Goal: Check status: Check status

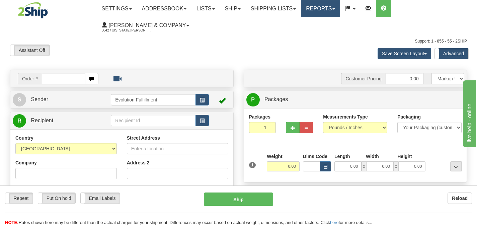
click at [333, 8] on link "Reports" at bounding box center [320, 8] width 39 height 17
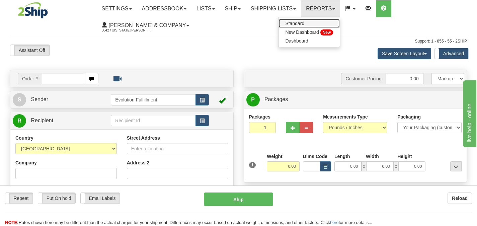
click at [319, 24] on link "Standard" at bounding box center [309, 23] width 61 height 9
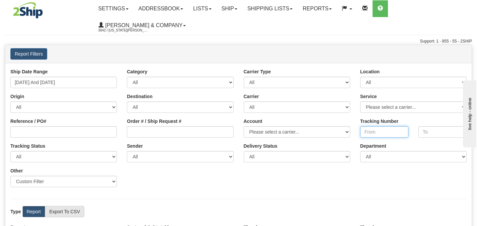
click at [379, 126] on input "Tracking Number" at bounding box center [384, 131] width 48 height 11
paste input "393810076827"
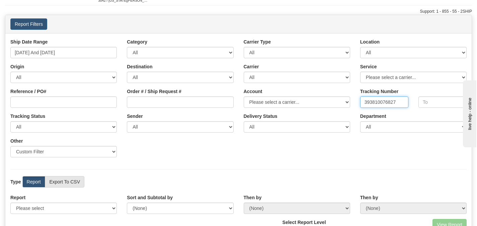
scroll to position [56, 0]
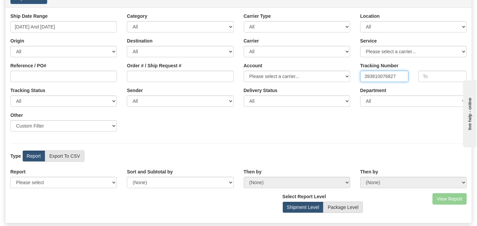
type input "393810076827"
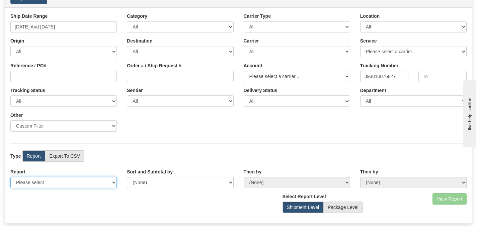
click at [61, 177] on select "Please select 1 Line Shipment Report Address Detail Basic Shipment Overview Can…" at bounding box center [63, 182] width 107 height 11
select select "Users\Tracking Detail.trdx"
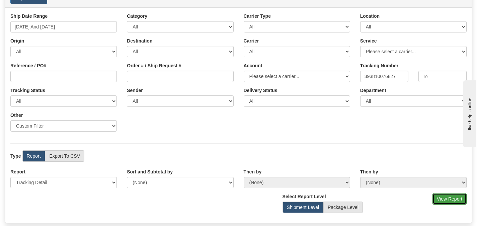
click at [445, 193] on button "View Report" at bounding box center [450, 198] width 34 height 11
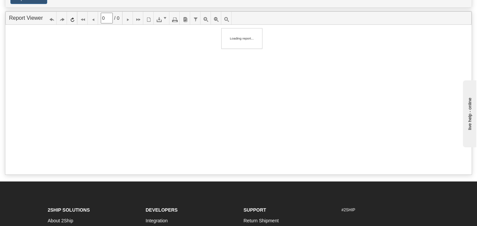
scroll to position [55, 0]
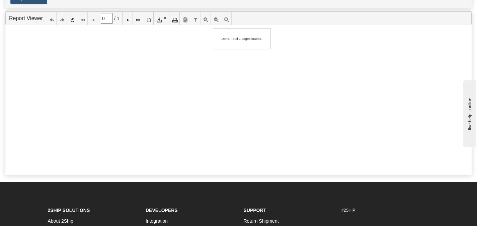
type input "1"
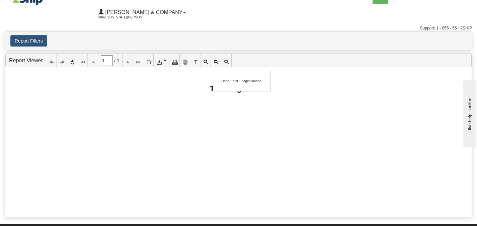
scroll to position [0, 0]
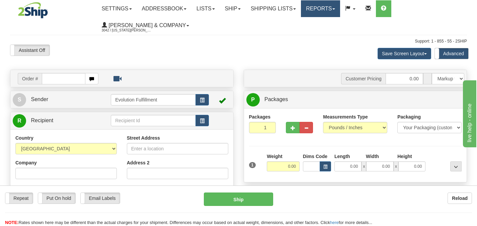
click at [326, 11] on link "Reports" at bounding box center [320, 8] width 39 height 17
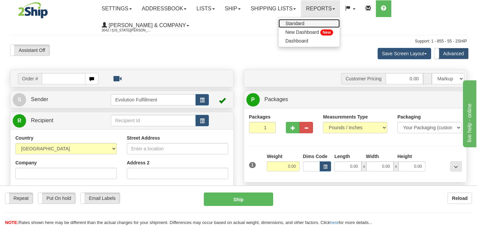
click at [324, 21] on link "Standard" at bounding box center [309, 23] width 61 height 9
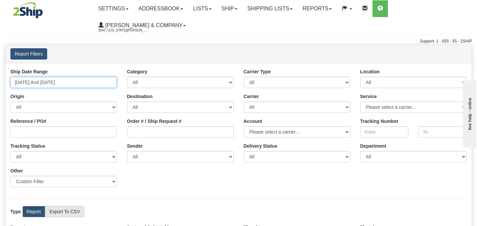
click at [74, 77] on input "10/02/2025 And 10/08/2025" at bounding box center [63, 82] width 107 height 11
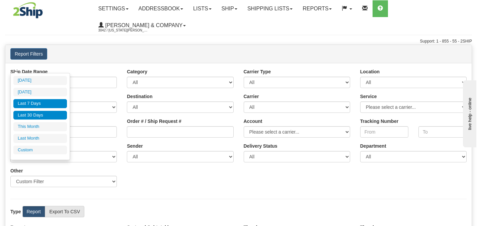
click at [35, 117] on li "Last 30 Days" at bounding box center [40, 115] width 54 height 9
type input "09/09/2025 And 10/08/2025"
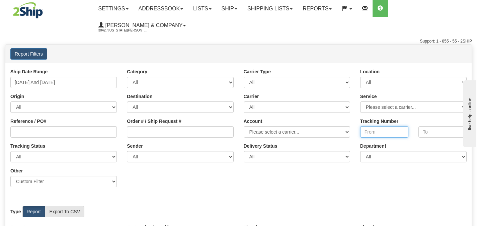
click at [389, 126] on input "Tracking Number" at bounding box center [384, 131] width 48 height 11
paste input "393810076827"
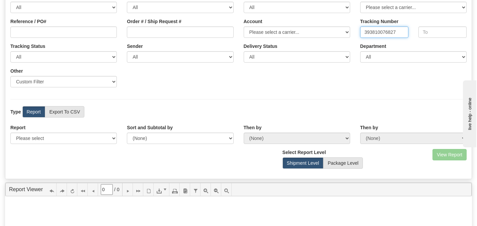
scroll to position [101, 0]
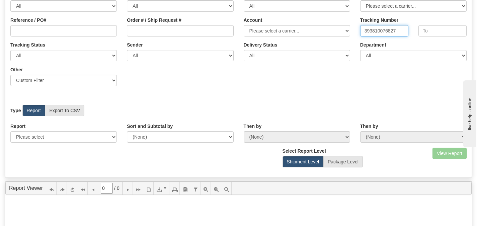
type input "393810076827"
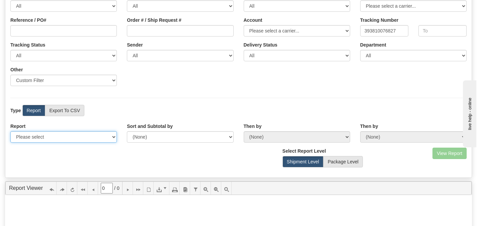
click at [51, 131] on select "Please select 1 Line Shipment Report Address Detail Basic Shipment Overview Can…" at bounding box center [63, 136] width 107 height 11
select select "Users\Tracking Detail.trdx"
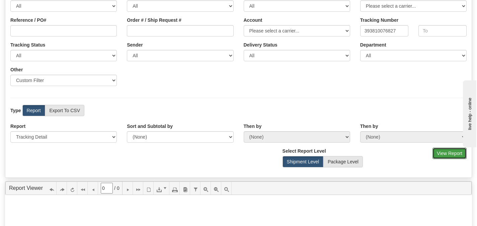
click at [446, 148] on button "View Report" at bounding box center [450, 153] width 34 height 11
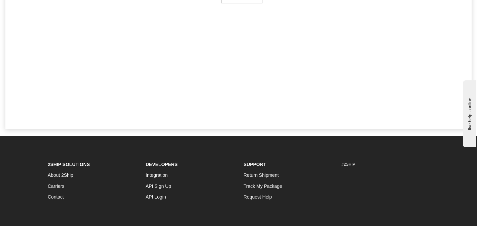
type input "1"
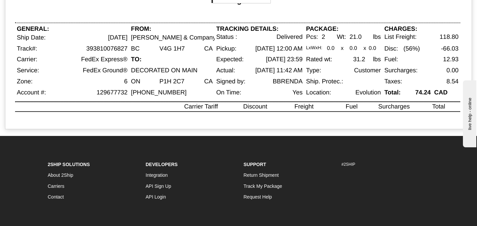
scroll to position [0, 0]
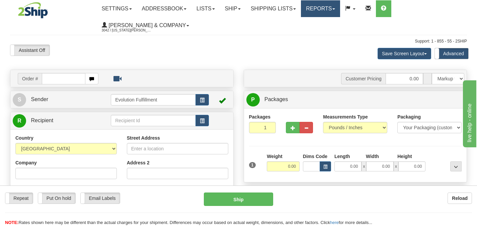
click at [319, 11] on link "Reports" at bounding box center [320, 8] width 39 height 17
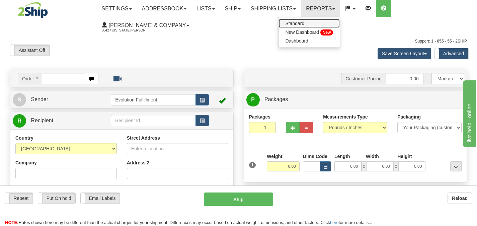
click at [319, 22] on link "Standard" at bounding box center [309, 23] width 61 height 9
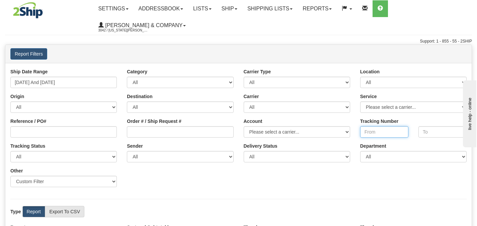
click at [374, 126] on input "Tracking Number" at bounding box center [384, 131] width 48 height 11
paste input "393810077525"
type input "393810077525"
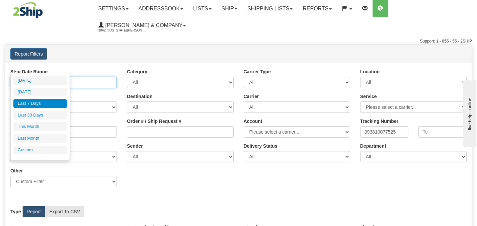
click at [90, 77] on input "10/02/2025 And 10/08/2025" at bounding box center [63, 82] width 107 height 11
click at [38, 117] on li "Last 30 Days" at bounding box center [40, 115] width 54 height 9
type input "09/09/2025 And 10/08/2025"
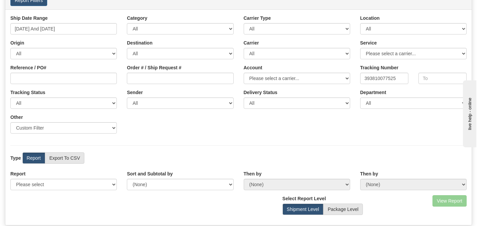
scroll to position [69, 0]
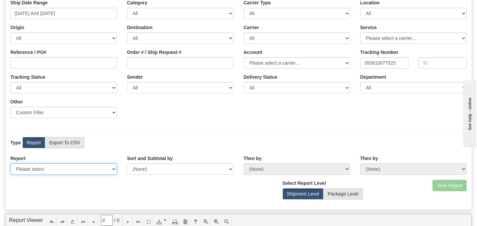
click at [50, 163] on select "Please select 1 Line Shipment Report Address Detail Basic Shipment Overview Can…" at bounding box center [63, 168] width 107 height 11
select select "Users\Tracking Detail.trdx"
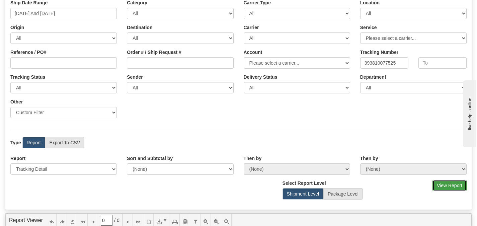
click at [440, 180] on button "View Report" at bounding box center [450, 185] width 34 height 11
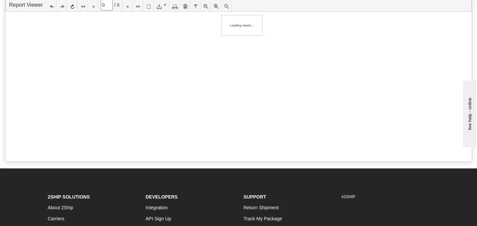
type input "1"
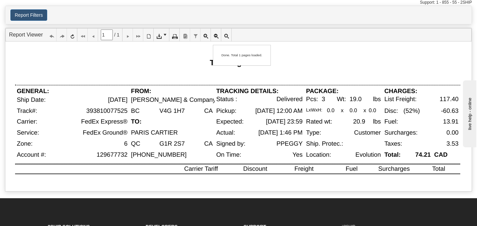
scroll to position [32, 0]
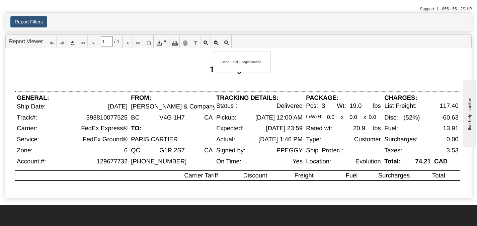
click at [304, 58] on div "Tracking Detail" at bounding box center [237, 69] width 445 height 22
